Goal: Obtain resource: Obtain resource

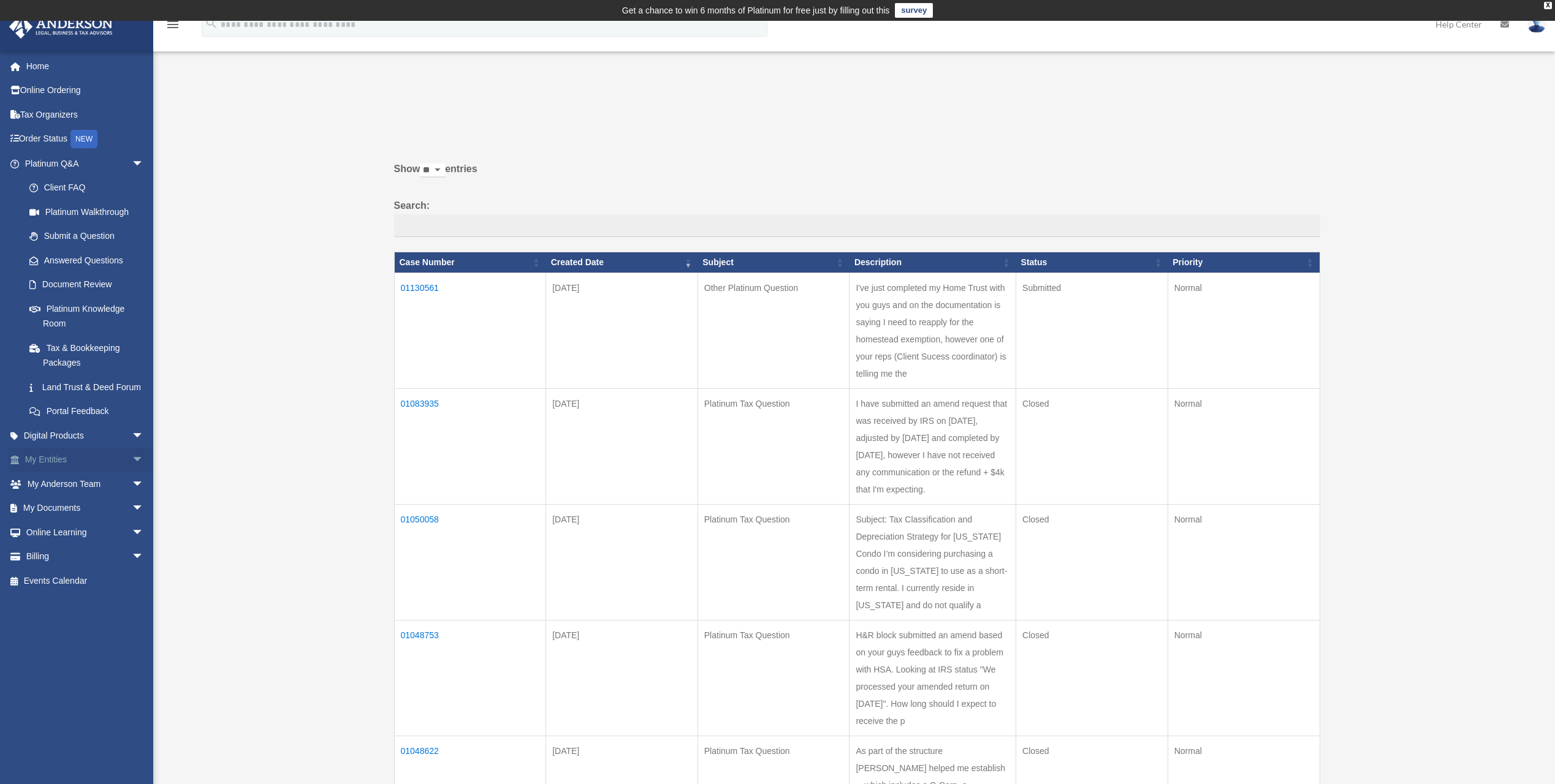
click at [132, 473] on span "arrow_drop_down" at bounding box center [144, 460] width 24 height 25
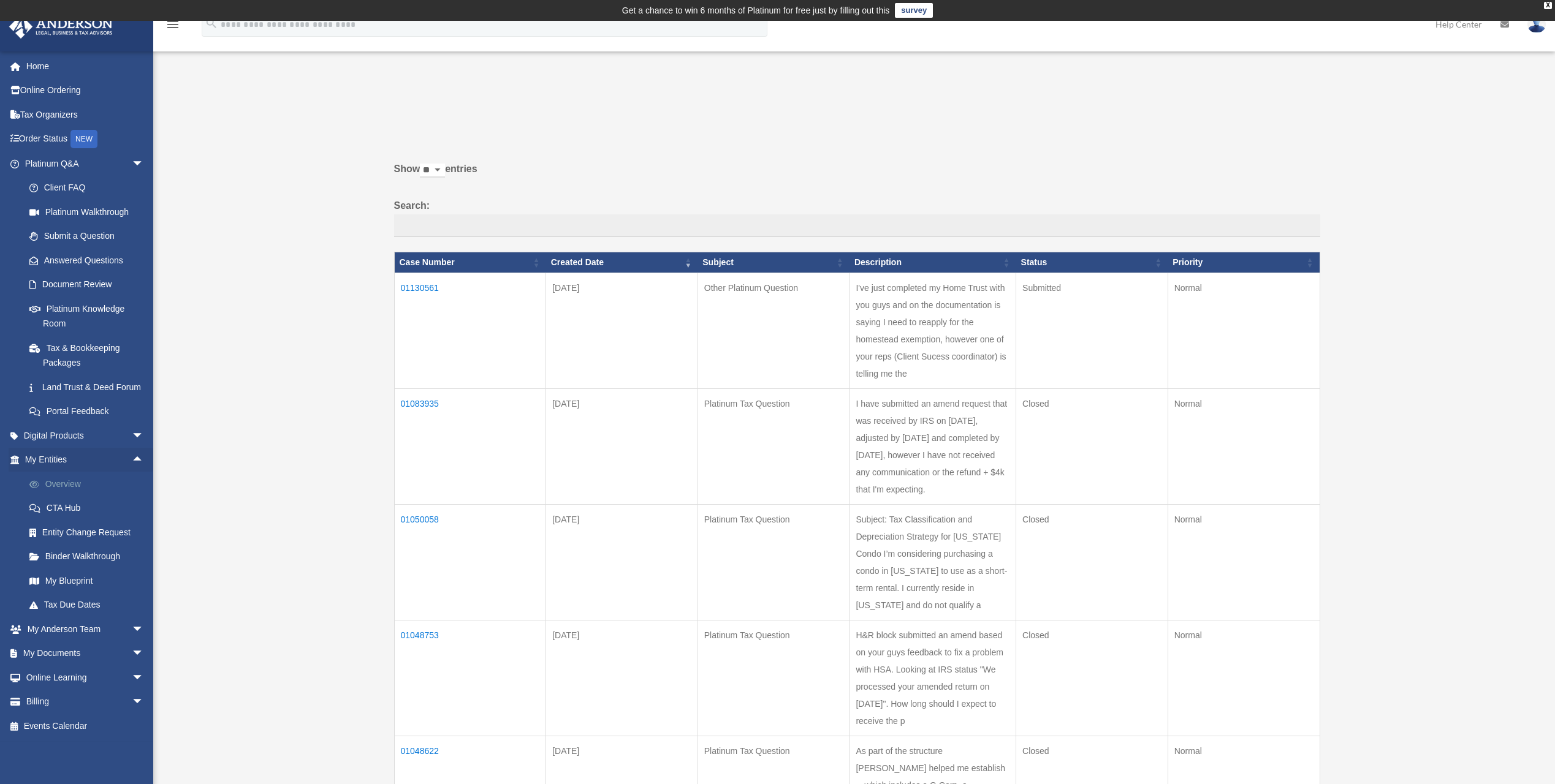
click at [97, 496] on link "Overview" at bounding box center [90, 484] width 145 height 24
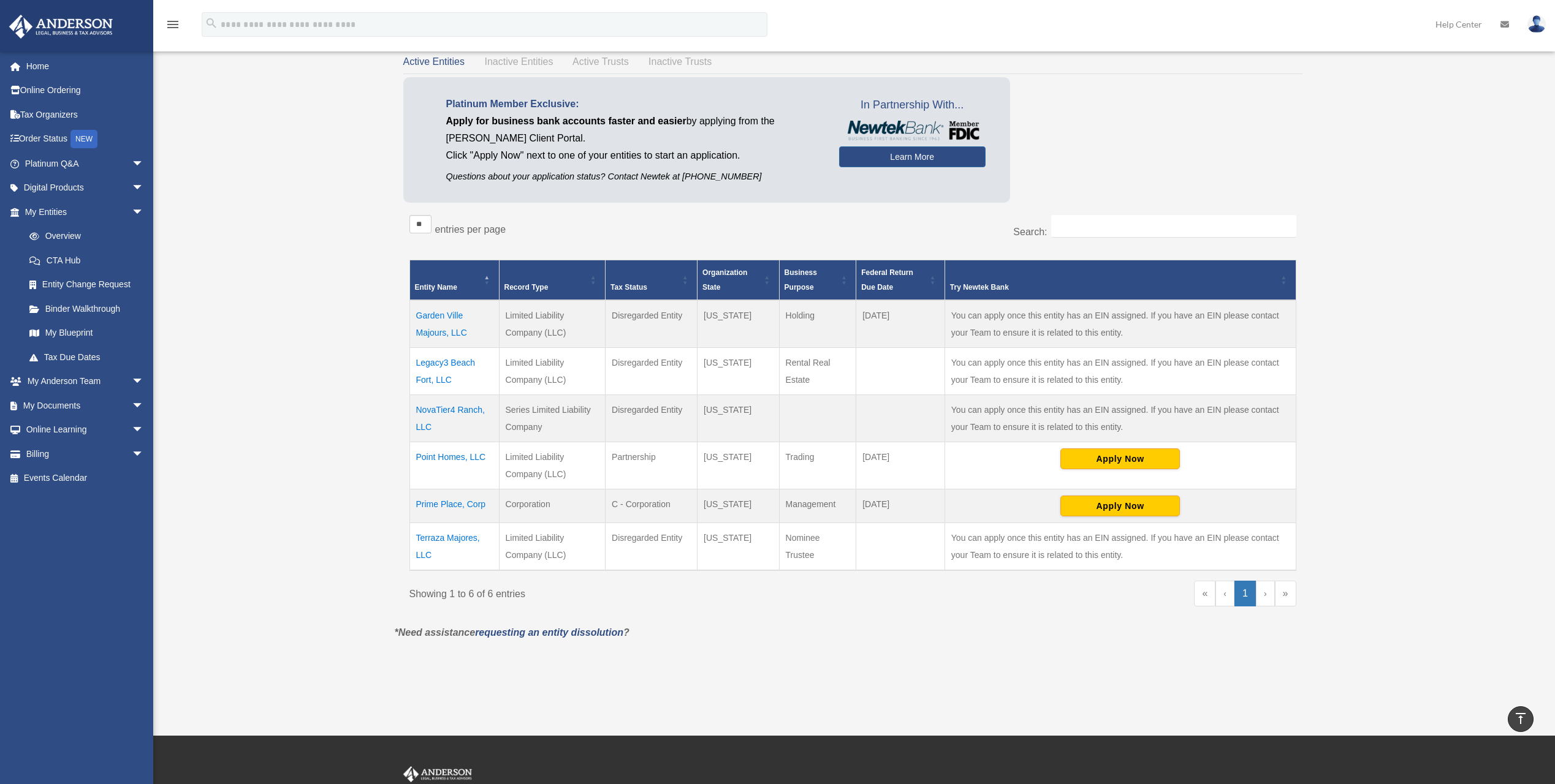
scroll to position [61, 0]
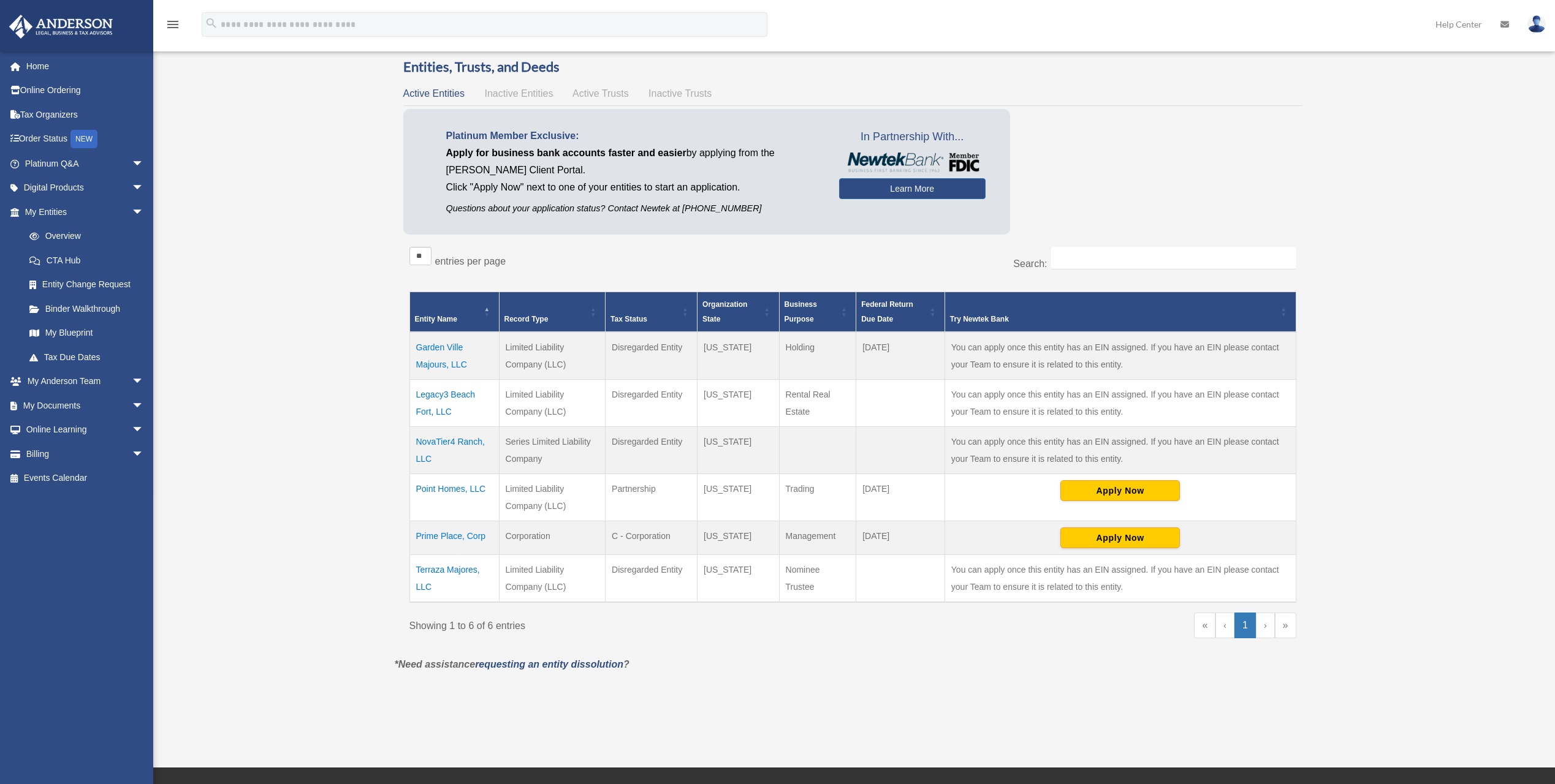
click at [326, 468] on div "Overview wvitorio@hotmail.com Sign Out wvitorio@hotmail.com Home Online Orderin…" at bounding box center [777, 363] width 1555 height 684
click at [325, 466] on div "Overview wvitorio@hotmail.com Sign Out wvitorio@hotmail.com Home Online Orderin…" at bounding box center [777, 363] width 1555 height 684
click at [132, 400] on span "arrow_drop_down" at bounding box center [144, 406] width 24 height 25
click at [50, 433] on link "Box" at bounding box center [90, 430] width 145 height 24
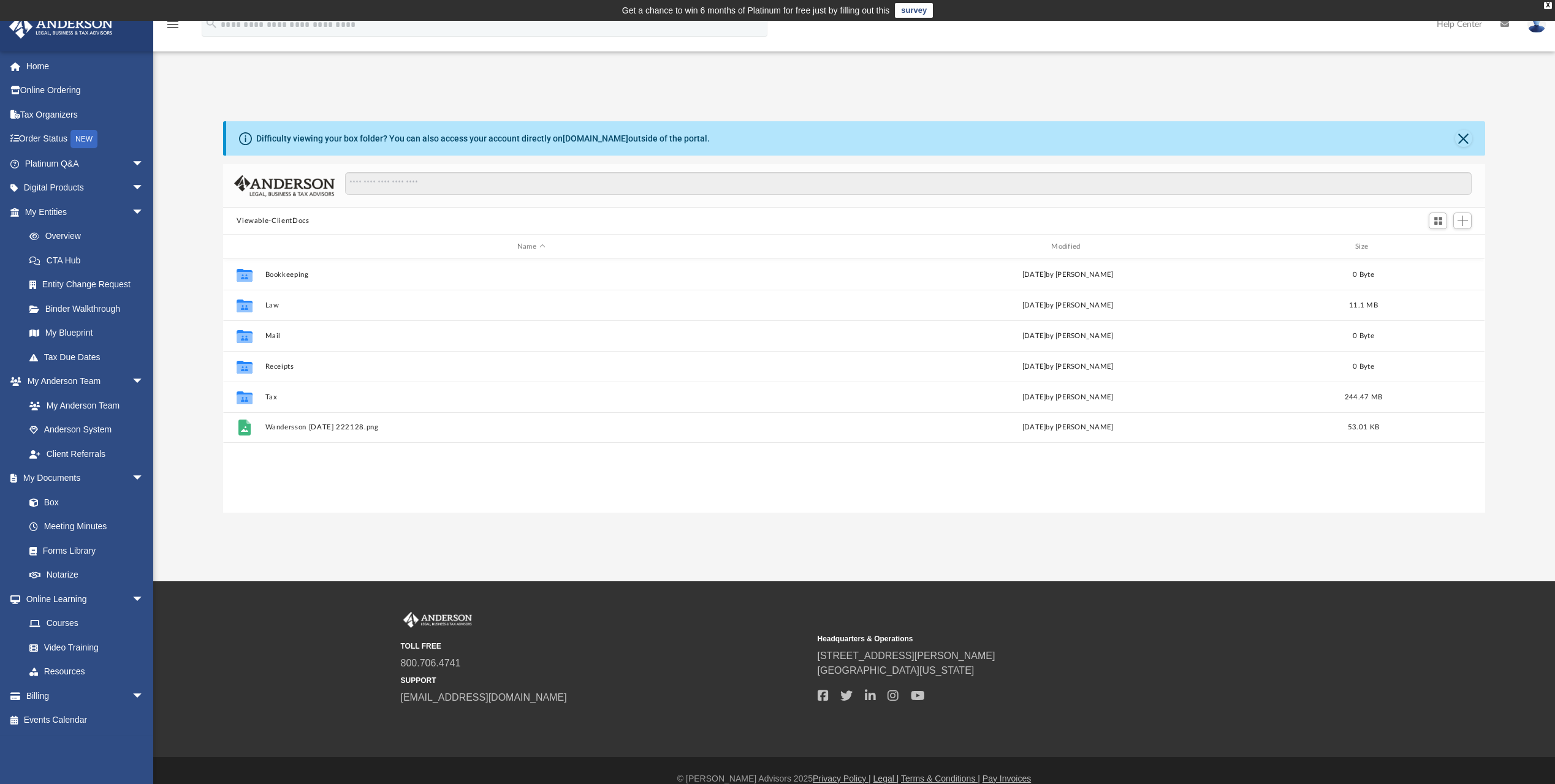
scroll to position [270, 1253]
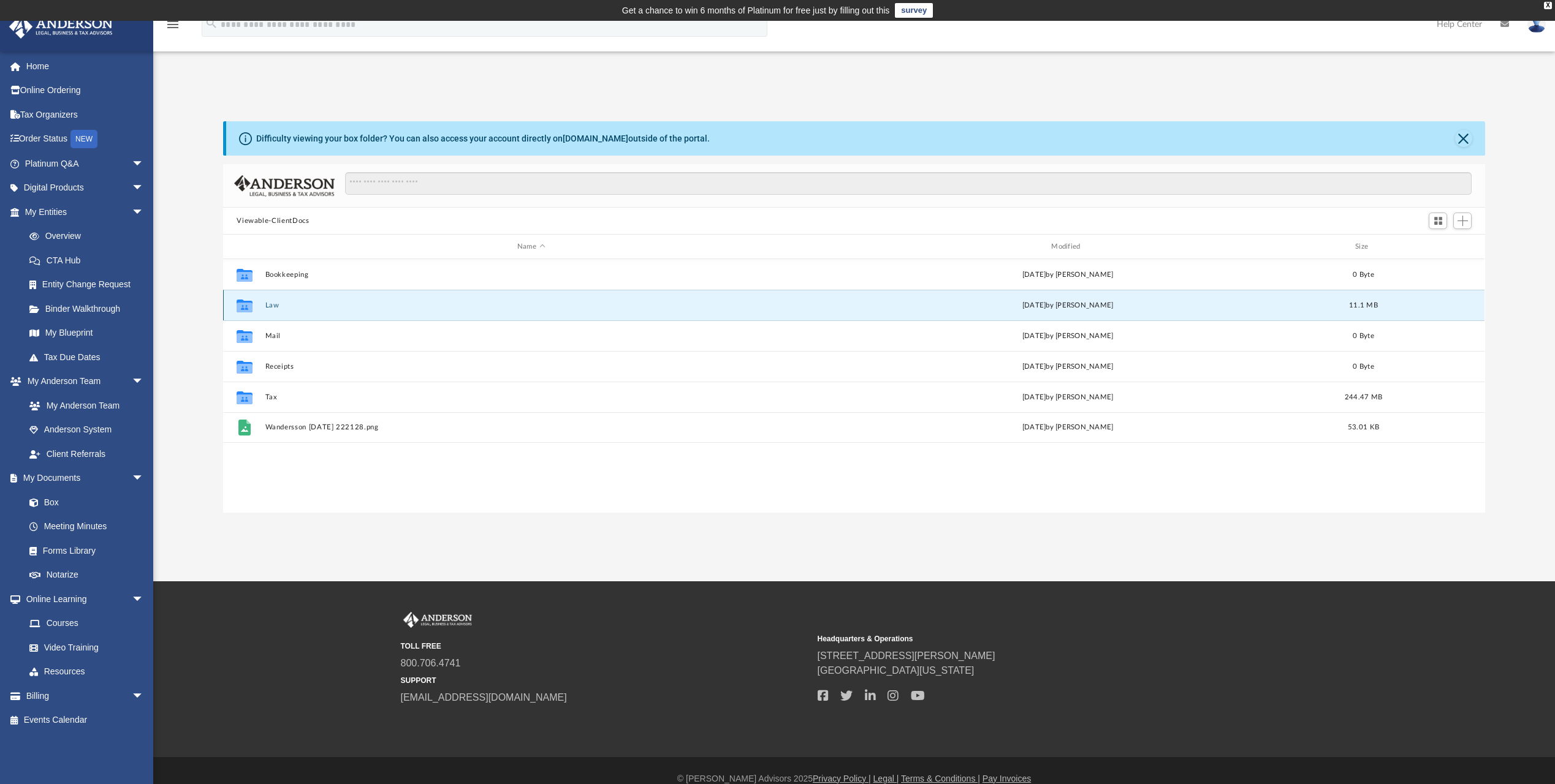
click at [283, 301] on button "Law" at bounding box center [531, 305] width 531 height 8
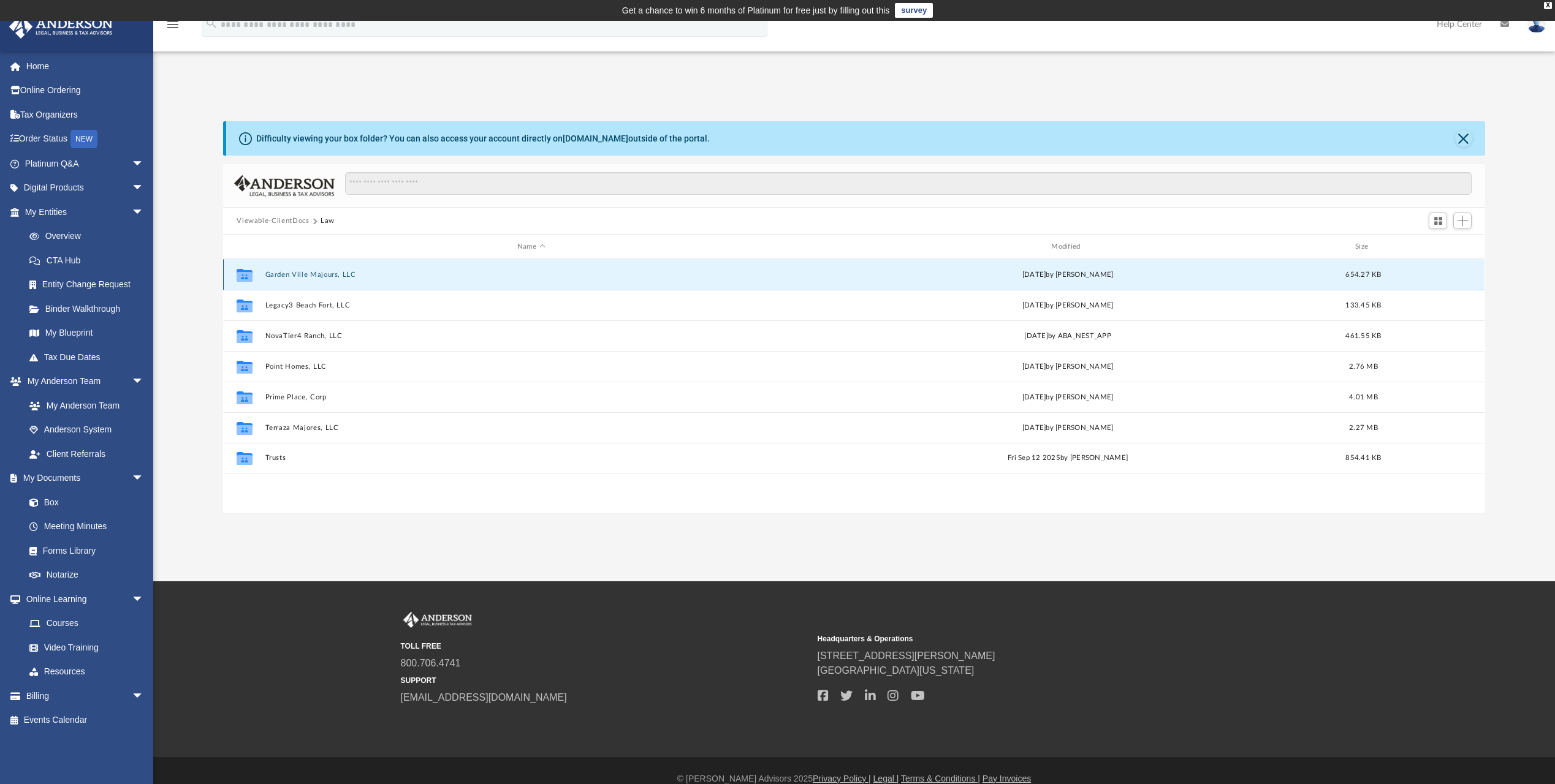
click at [307, 276] on button "Garden Ville Majours, LLC" at bounding box center [531, 275] width 531 height 8
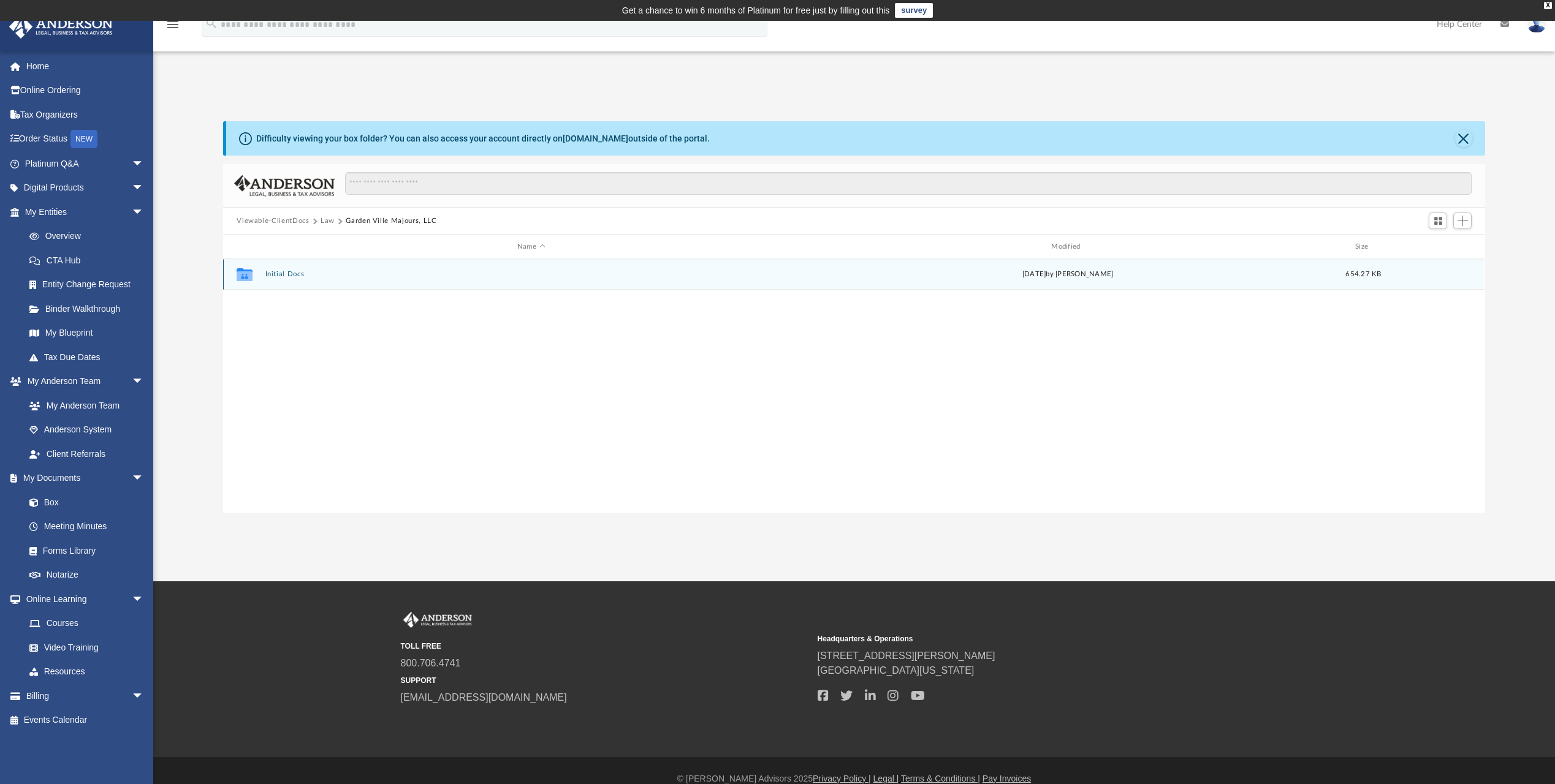
click at [285, 269] on div "Collaborated Folder Initial Docs [DATE] by [PERSON_NAME] 654.27 KB" at bounding box center [854, 274] width 1262 height 31
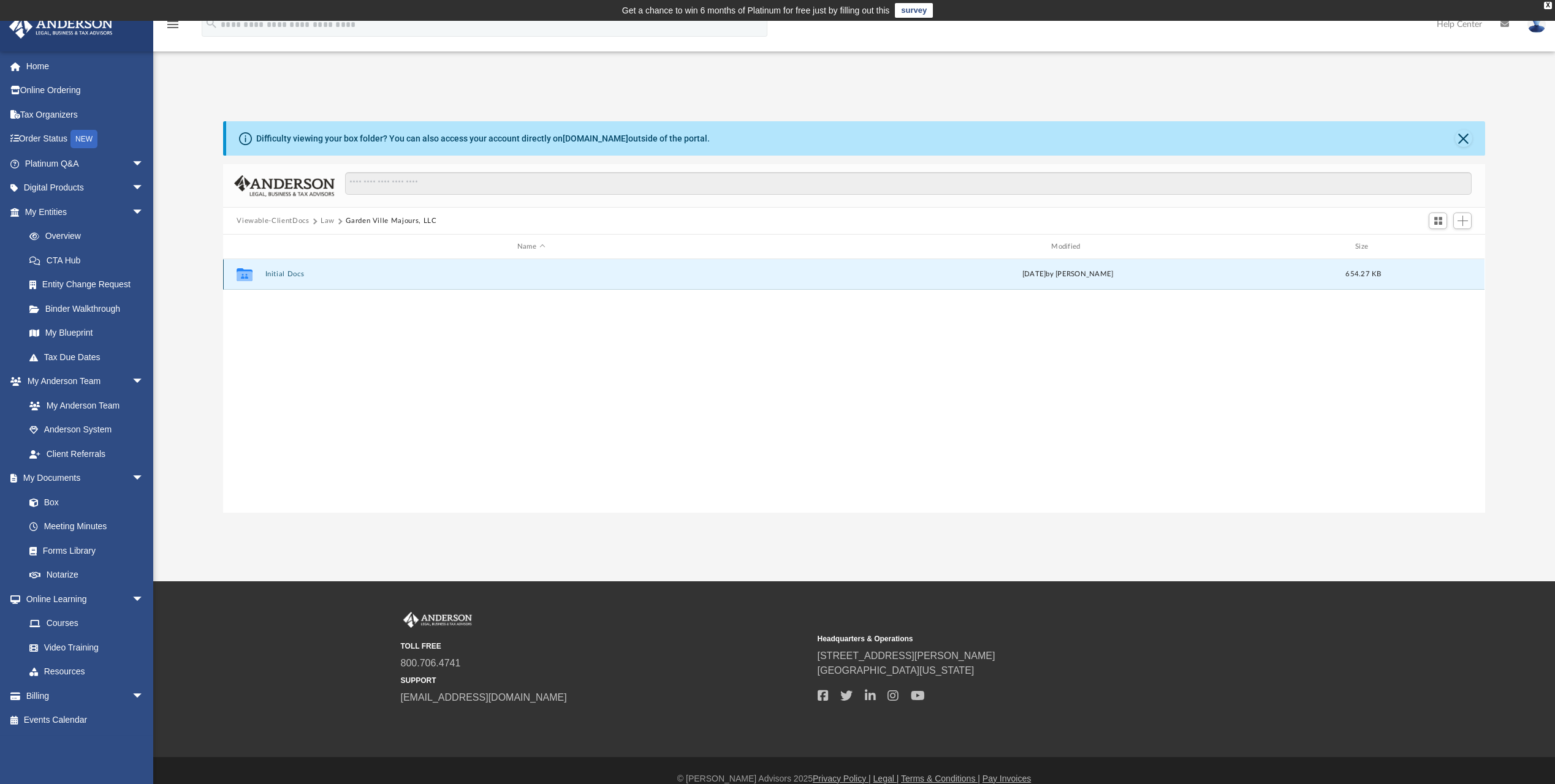
click at [287, 276] on button "Initial Docs" at bounding box center [531, 274] width 531 height 8
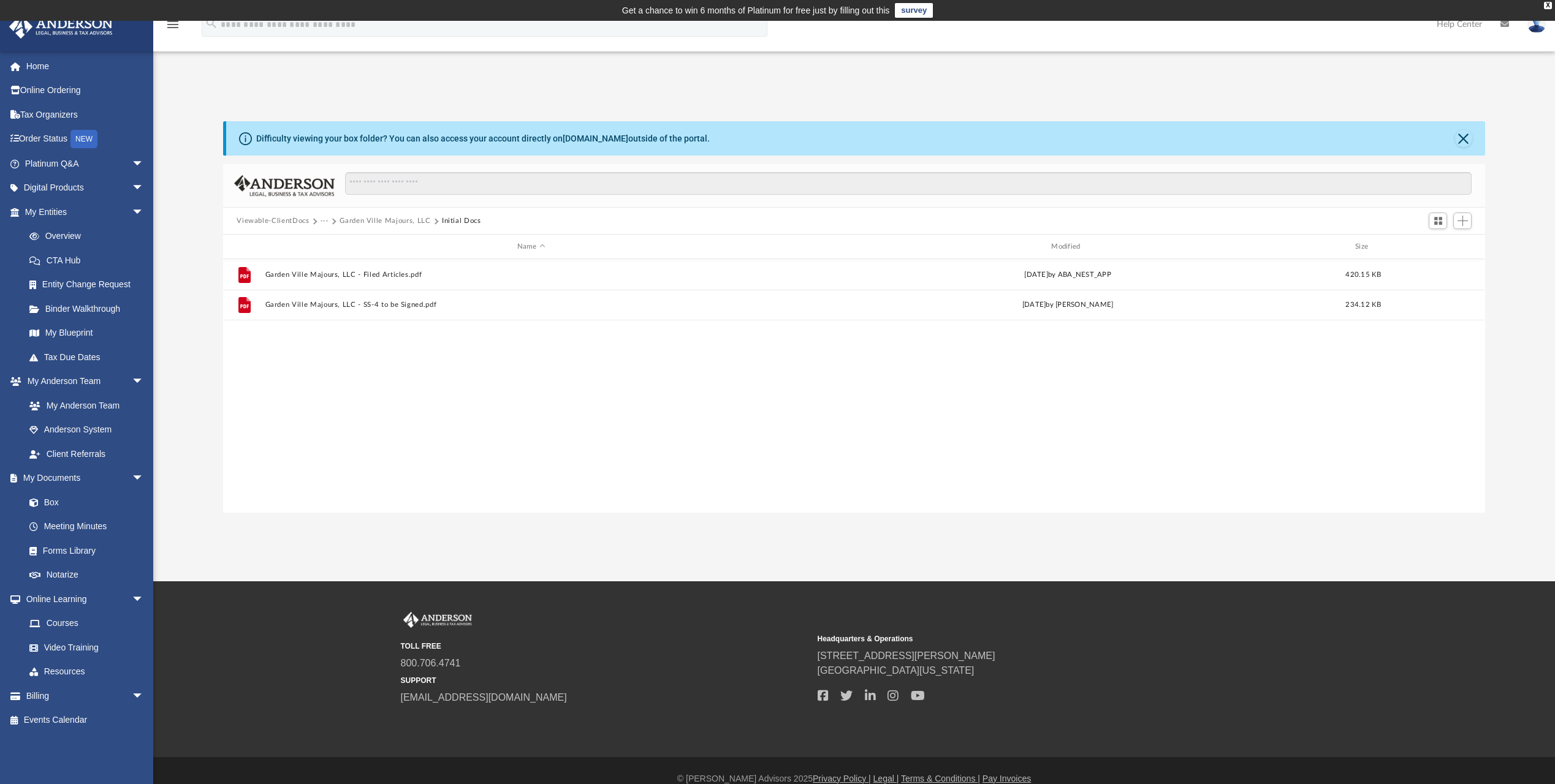
click at [477, 384] on div "File Garden Ville Majours, LLC - Filed Articles.pdf [DATE] by ABA_NEST_APP 420.…" at bounding box center [854, 385] width 1262 height 253
click at [1468, 142] on button "Close" at bounding box center [1464, 139] width 17 height 17
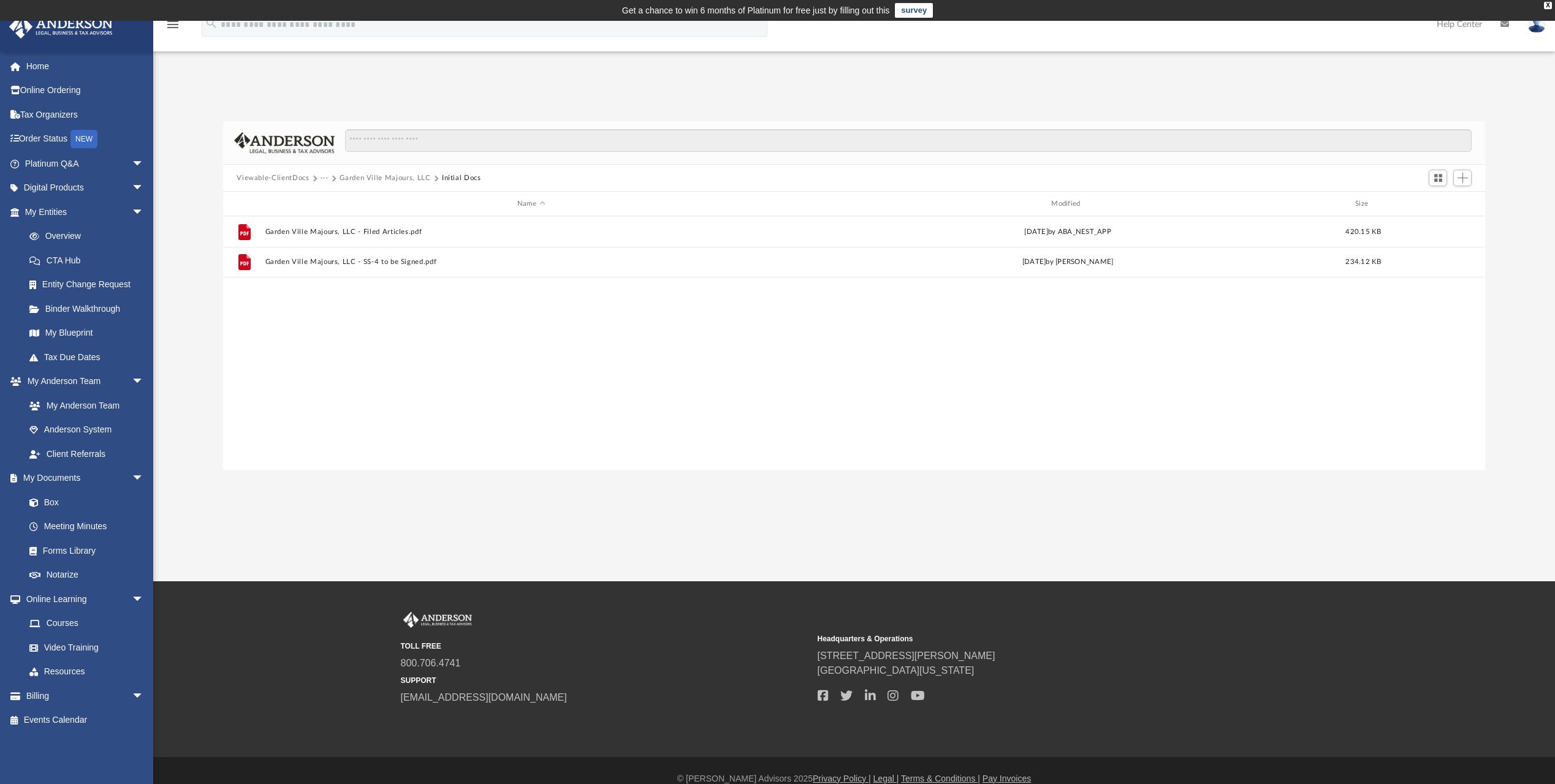
drag, startPoint x: 632, startPoint y: 378, endPoint x: 573, endPoint y: 367, distance: 60.0
click at [632, 379] on div "File Garden Ville Majours, LLC - Filed Articles.pdf [DATE] by ABA_NEST_APP 420.…" at bounding box center [854, 342] width 1262 height 253
drag, startPoint x: 462, startPoint y: 336, endPoint x: 637, endPoint y: 326, distance: 175.3
click at [368, 351] on div "File Garden Ville Majours, LLC - Filed Articles.pdf [DATE] by ABA_NEST_APP 420.…" at bounding box center [854, 342] width 1262 height 253
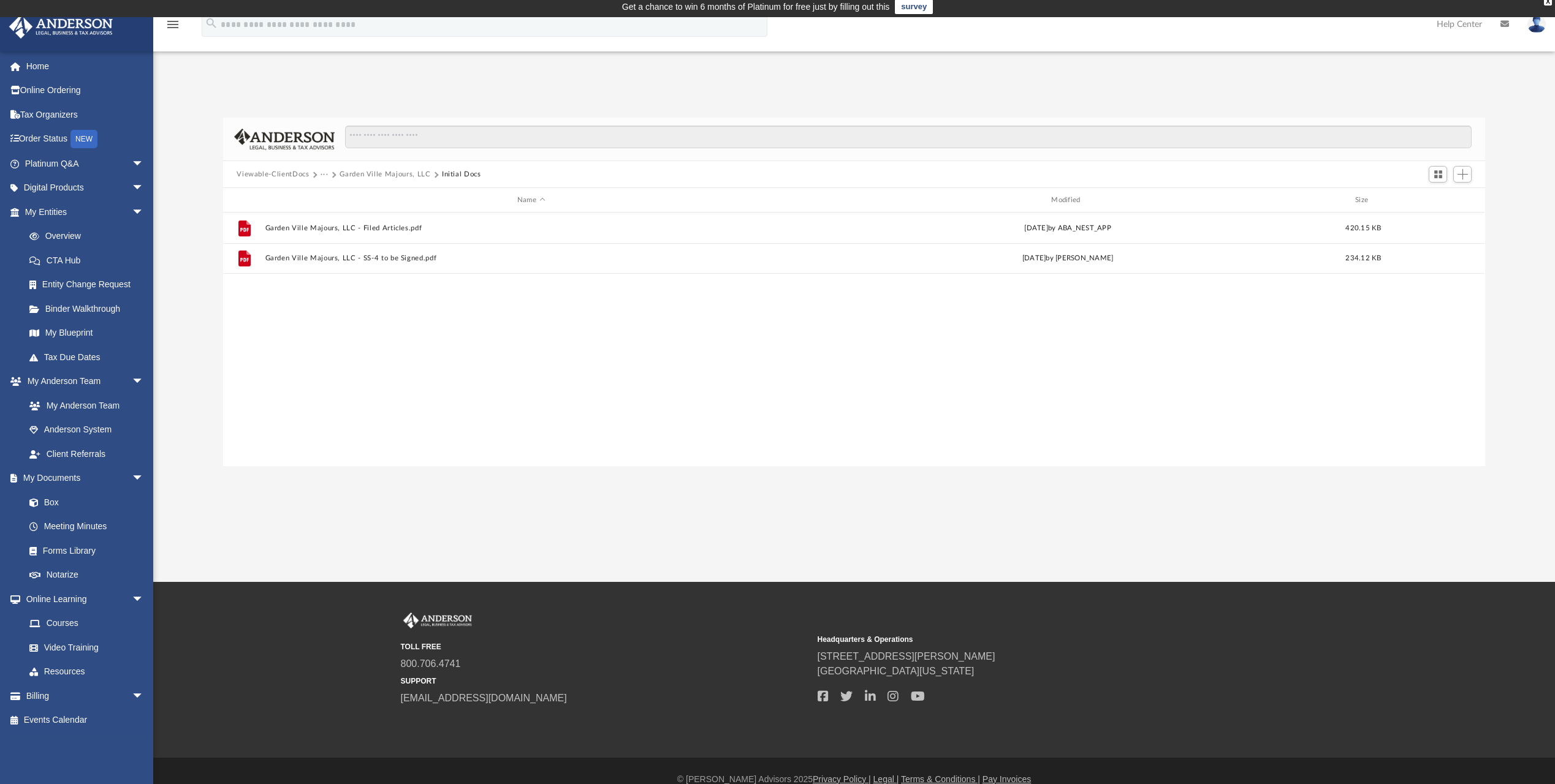
scroll to position [0, 0]
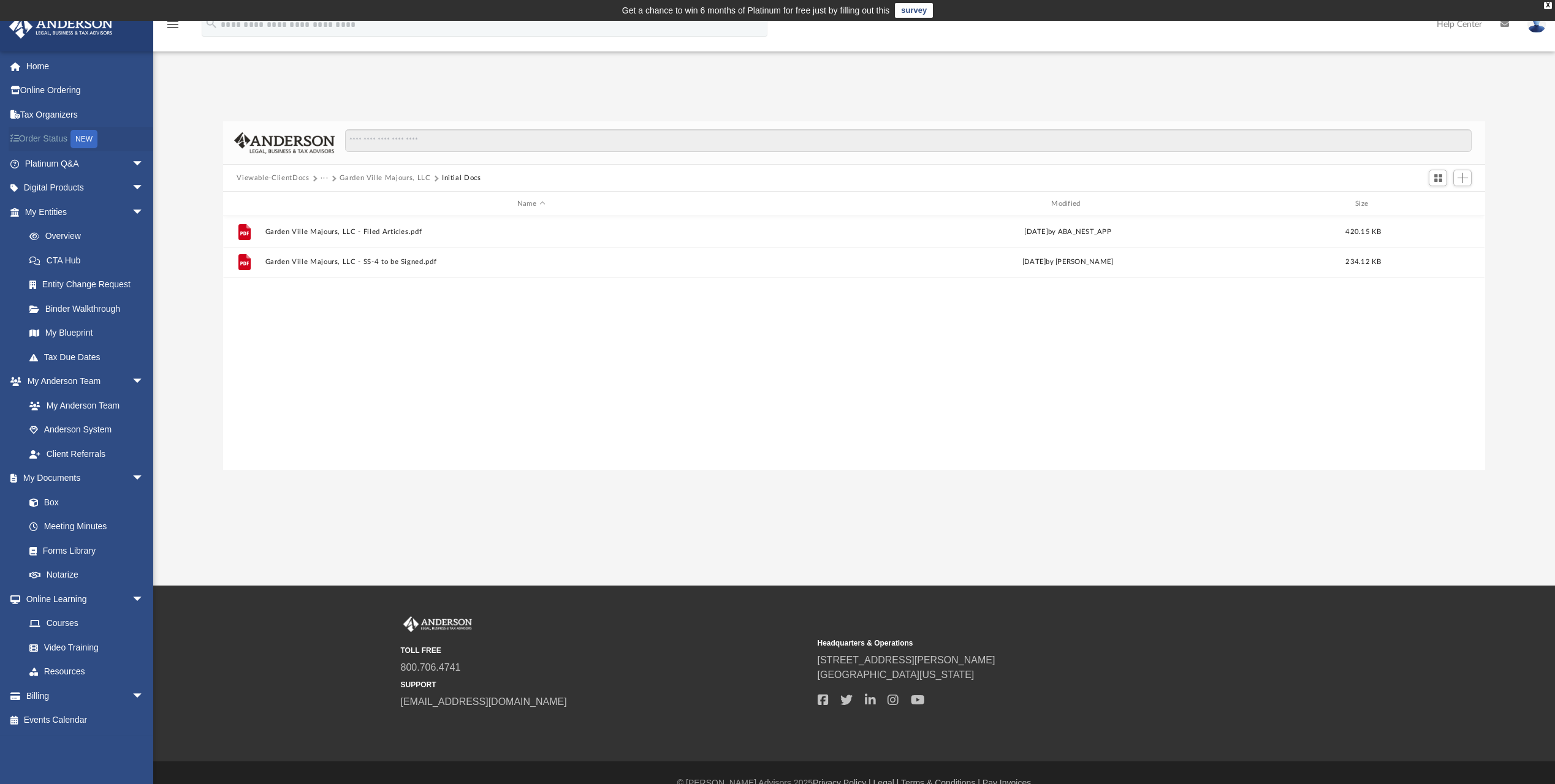
click at [29, 141] on link "Order Status NEW" at bounding box center [85, 139] width 154 height 25
